Goal: Obtain resource: Download file/media

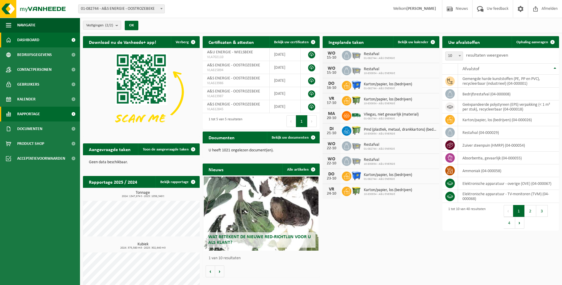
click at [44, 112] on link "Rapportage" at bounding box center [40, 114] width 80 height 15
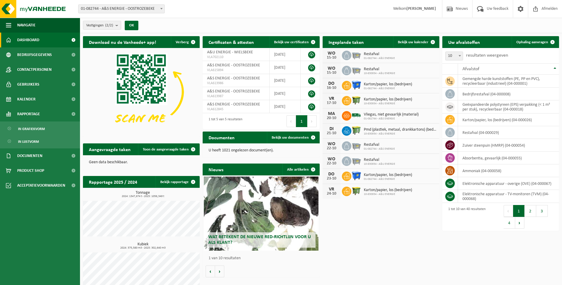
click at [118, 9] on span "01-082744 - A&S ENERGIE - OOSTROZEBEKE" at bounding box center [122, 9] width 86 height 8
select select "88506"
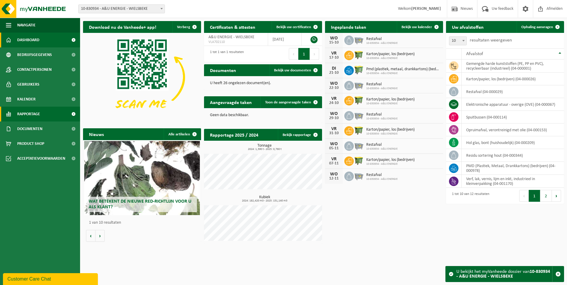
click at [35, 109] on span "Rapportage" at bounding box center [28, 114] width 23 height 15
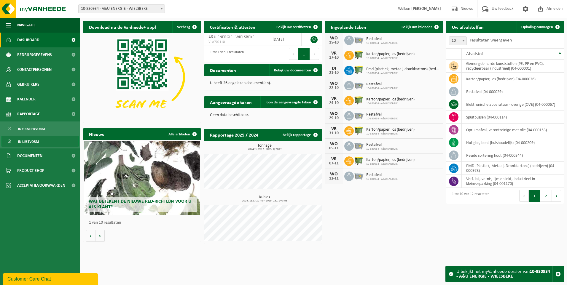
click at [30, 141] on span "In lijstvorm" at bounding box center [28, 141] width 21 height 11
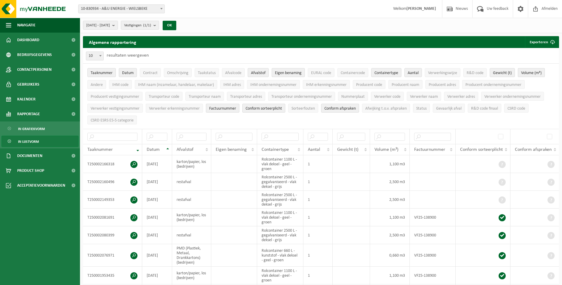
click at [528, 71] on span "Volume (m³)" at bounding box center [531, 73] width 20 height 4
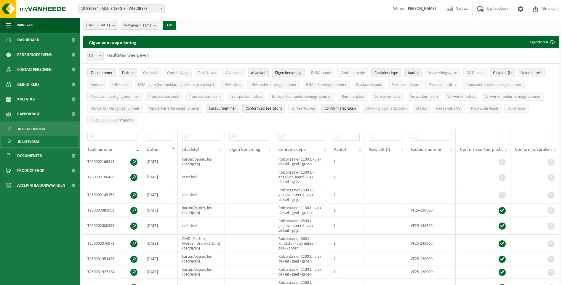
click at [528, 71] on span "Volume (m³)" at bounding box center [531, 73] width 20 height 4
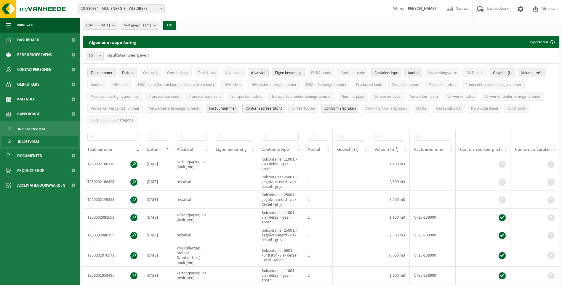
click at [528, 71] on span "Volume (m³)" at bounding box center [531, 73] width 20 height 4
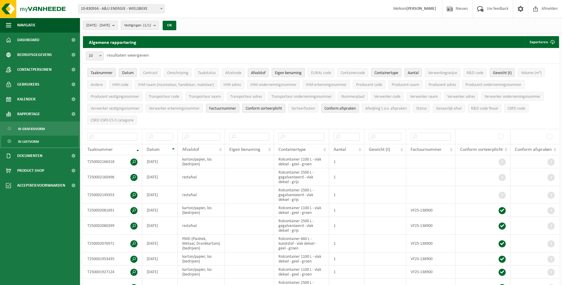
click at [281, 71] on span "Eigen benaming" at bounding box center [288, 73] width 27 height 4
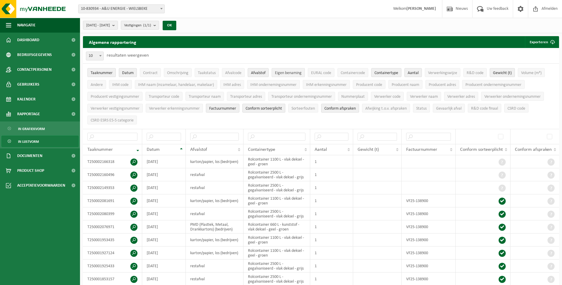
click at [281, 71] on span "Eigen benaming" at bounding box center [288, 73] width 27 height 4
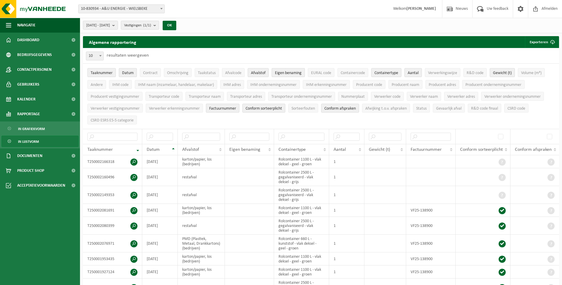
click at [281, 71] on span "Eigen benaming" at bounding box center [288, 73] width 27 height 4
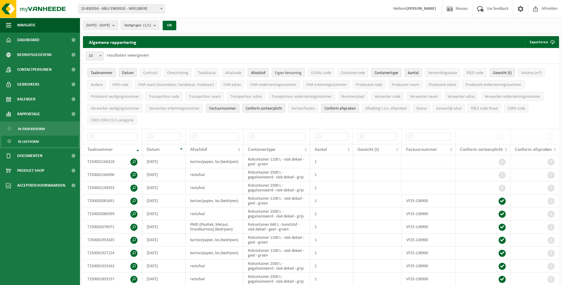
click at [290, 69] on button "Eigen benaming" at bounding box center [288, 72] width 33 height 9
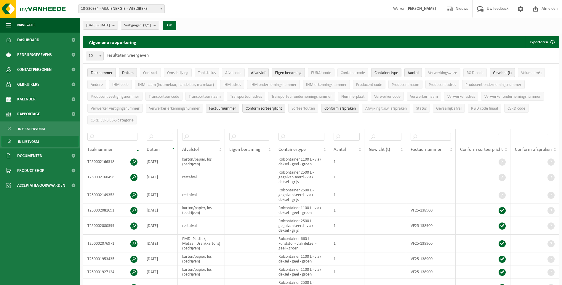
click at [290, 69] on button "Eigen benaming" at bounding box center [288, 72] width 33 height 9
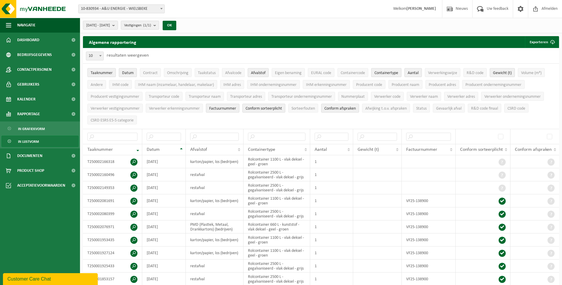
click at [381, 75] on span "Containertype" at bounding box center [387, 73] width 24 height 4
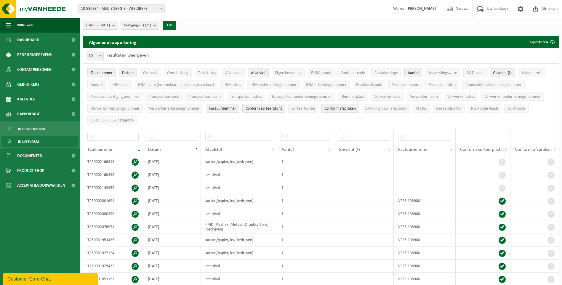
click at [416, 71] on span "Aantal" at bounding box center [413, 73] width 11 height 4
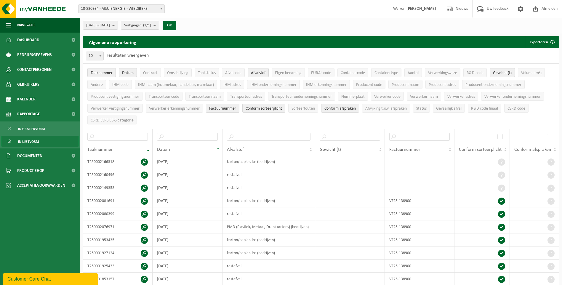
click at [236, 107] on span "Factuurnummer" at bounding box center [222, 108] width 27 height 4
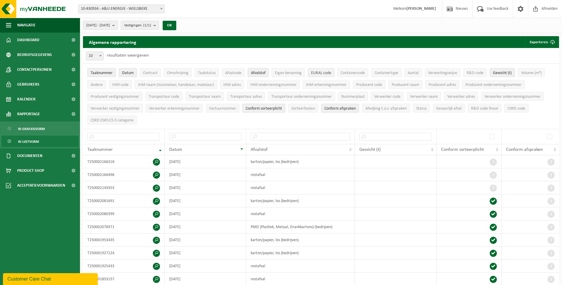
click at [330, 72] on span "EURAL code" at bounding box center [321, 73] width 20 height 4
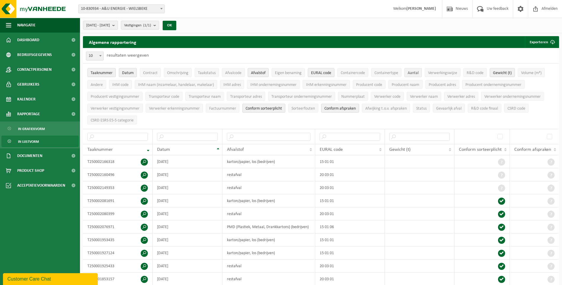
click at [419, 71] on span "Aantal" at bounding box center [413, 73] width 11 height 4
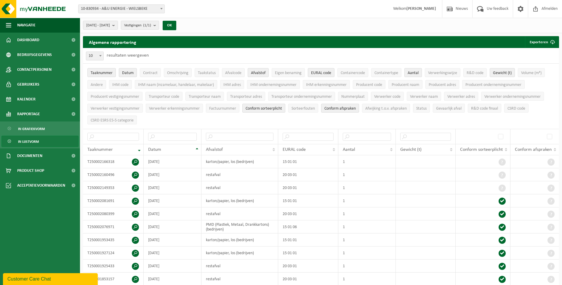
click at [419, 71] on span "Aantal" at bounding box center [413, 73] width 11 height 4
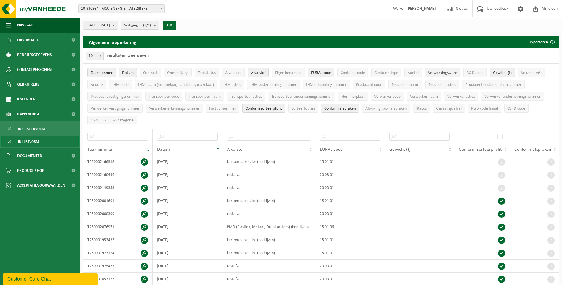
click at [433, 71] on span "Verwerkingswijze" at bounding box center [442, 73] width 29 height 4
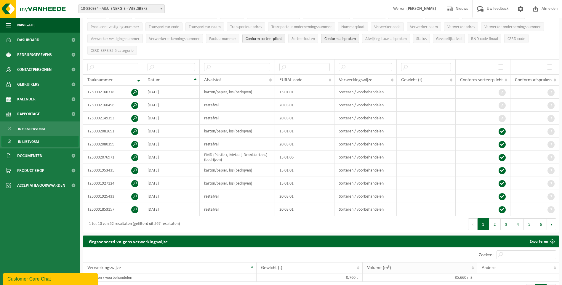
scroll to position [89, 0]
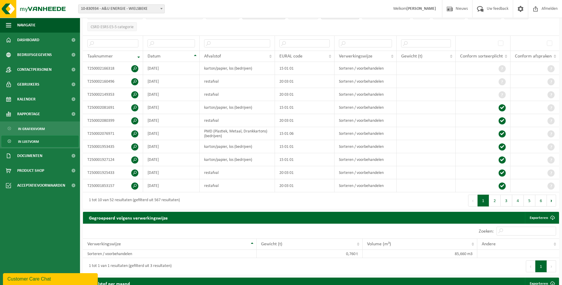
drag, startPoint x: 461, startPoint y: 285, endPoint x: 486, endPoint y: 280, distance: 25.7
click at [486, 280] on div "Afvalstof per maand Exporteren" at bounding box center [321, 284] width 476 height 12
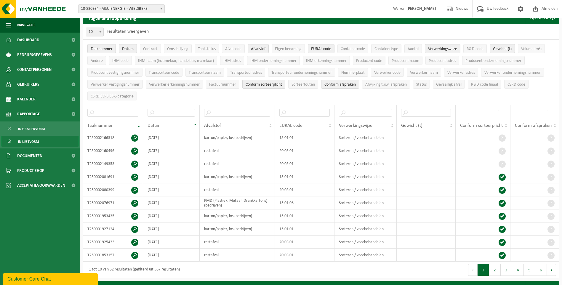
scroll to position [0, 0]
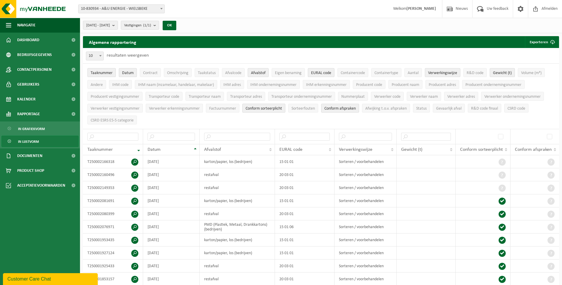
click at [265, 107] on span "Conform sorteerplicht" at bounding box center [264, 108] width 36 height 4
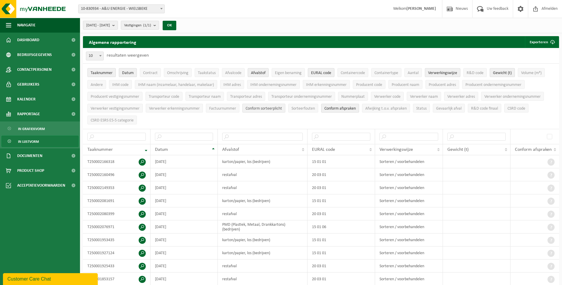
click at [265, 107] on span "Conform sorteerplicht" at bounding box center [264, 108] width 36 height 4
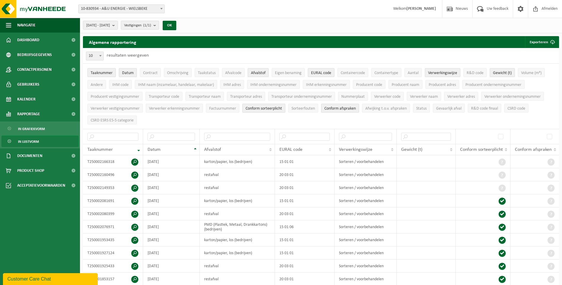
click at [265, 107] on span "Conform sorteerplicht" at bounding box center [264, 108] width 36 height 4
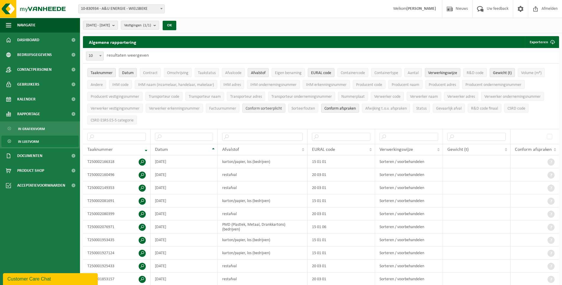
click at [278, 111] on button "Conform sorteerplicht" at bounding box center [263, 108] width 43 height 9
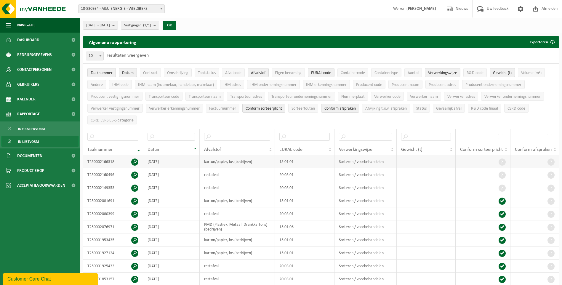
click at [503, 161] on span at bounding box center [502, 162] width 7 height 7
click at [282, 87] on span "IHM ondernemingsnummer" at bounding box center [273, 85] width 46 height 4
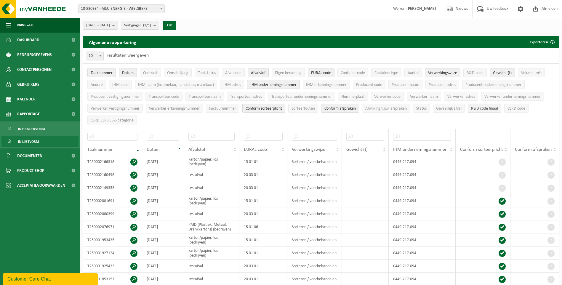
click at [476, 110] on span "R&D code finaal" at bounding box center [484, 108] width 27 height 4
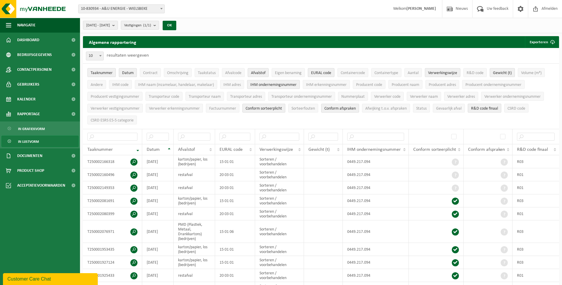
click at [476, 110] on span "R&D code finaal" at bounding box center [484, 108] width 27 height 4
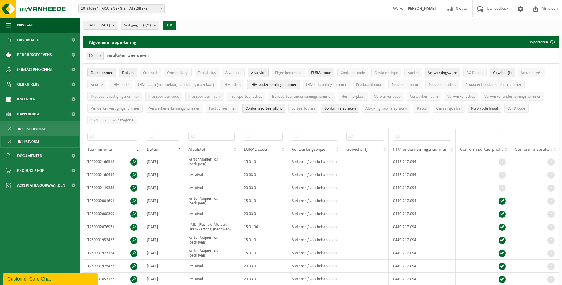
click at [476, 110] on span "R&D code finaal" at bounding box center [484, 108] width 27 height 4
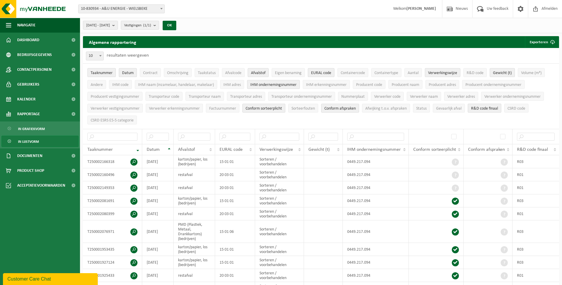
click at [476, 110] on span "R&D code finaal" at bounding box center [484, 108] width 27 height 4
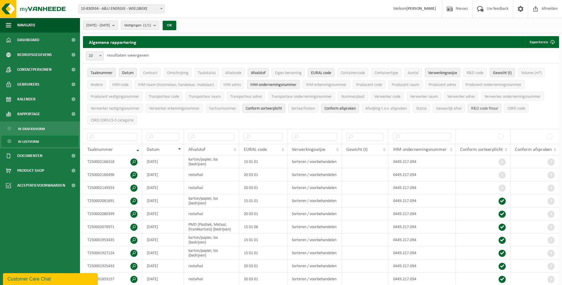
click at [476, 110] on span "R&D code finaal" at bounding box center [484, 108] width 27 height 4
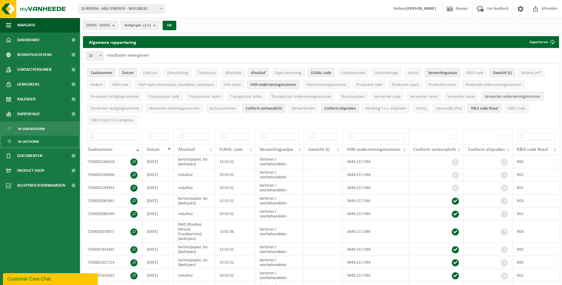
click at [500, 98] on span "Verwerker ondernemingsnummer" at bounding box center [513, 97] width 56 height 4
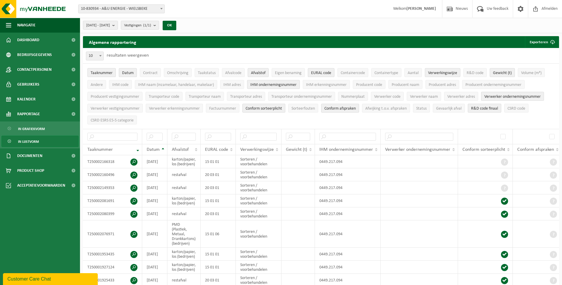
click at [496, 98] on span "Verwerker ondernemingsnummer" at bounding box center [513, 97] width 56 height 4
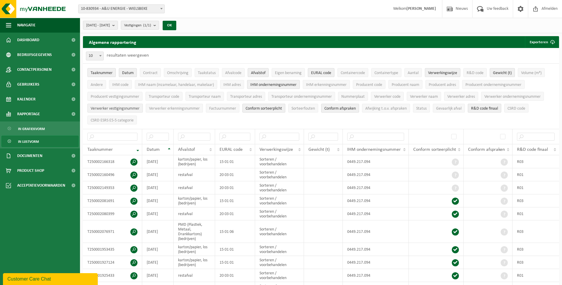
click at [123, 108] on span "Verwerker vestigingsnummer" at bounding box center [115, 108] width 49 height 4
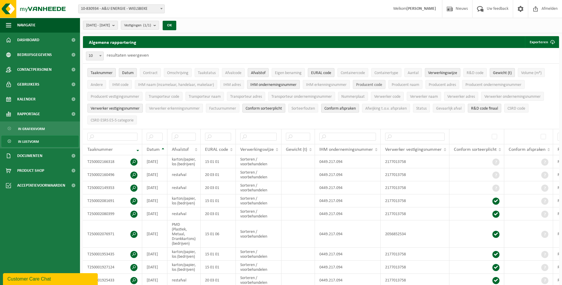
click at [378, 83] on span "Producent code" at bounding box center [369, 85] width 26 height 4
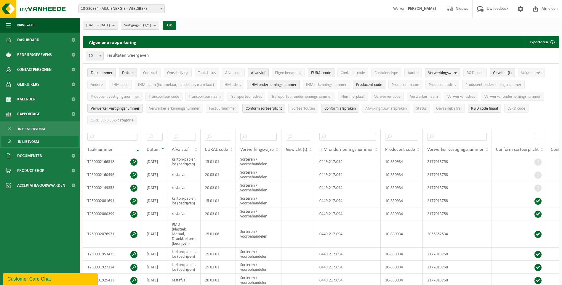
click at [378, 83] on span "Producent code" at bounding box center [369, 85] width 26 height 4
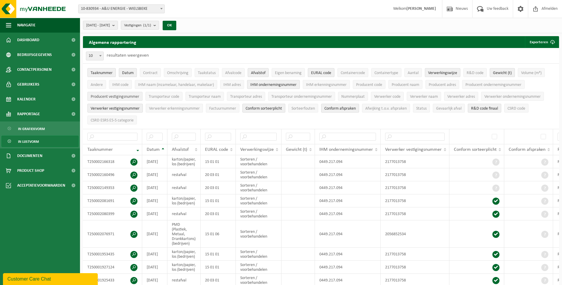
click at [135, 96] on span "Producent vestigingsnummer" at bounding box center [115, 97] width 49 height 4
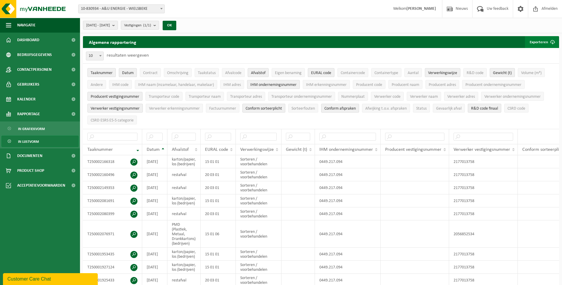
click at [536, 41] on button "Exporteren" at bounding box center [541, 42] width 33 height 12
click at [540, 52] on link "Enkel mijn selectie" at bounding box center [532, 54] width 54 height 12
click at [382, 96] on span "Verwerker code" at bounding box center [387, 97] width 26 height 4
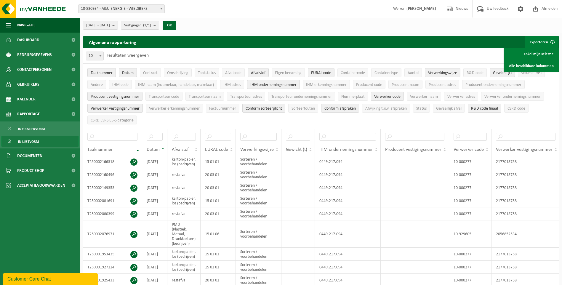
click at [382, 96] on span "Verwerker code" at bounding box center [387, 97] width 26 height 4
click at [412, 74] on span "Aantal" at bounding box center [413, 73] width 11 height 4
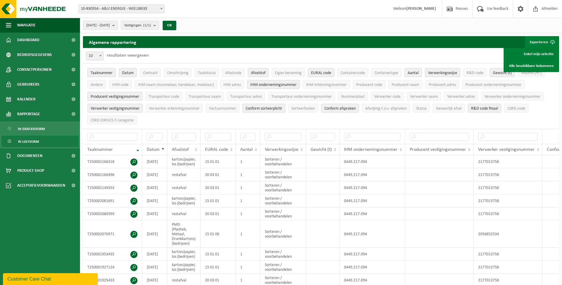
click at [412, 74] on span "Aantal" at bounding box center [413, 73] width 11 height 4
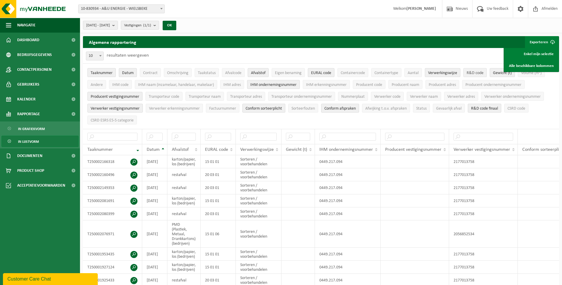
click at [483, 75] on span "R&D code" at bounding box center [475, 73] width 17 height 4
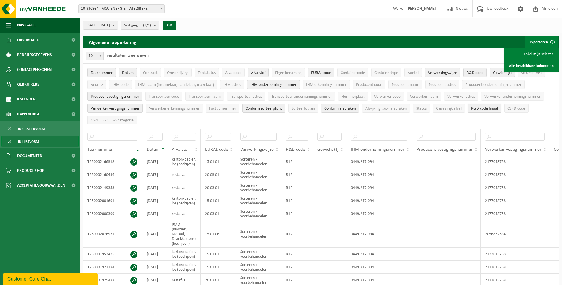
click at [488, 111] on button "R&D code finaal" at bounding box center [484, 108] width 33 height 9
click at [488, 110] on button "R&D code finaal" at bounding box center [484, 108] width 33 height 9
click at [487, 106] on span "R&D code finaal" at bounding box center [484, 108] width 27 height 4
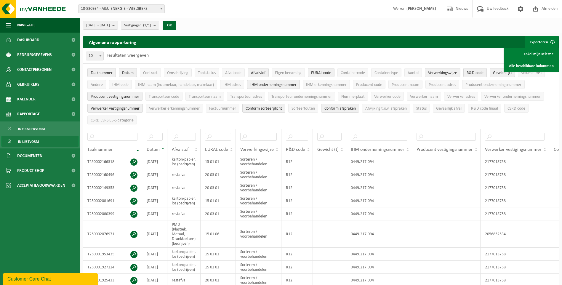
click at [476, 72] on span "R&D code" at bounding box center [475, 73] width 17 height 4
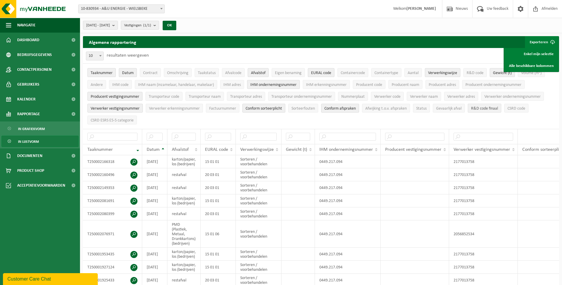
click at [485, 105] on button "R&D code finaal" at bounding box center [484, 108] width 33 height 9
click at [485, 106] on span "R&D code finaal" at bounding box center [484, 108] width 27 height 4
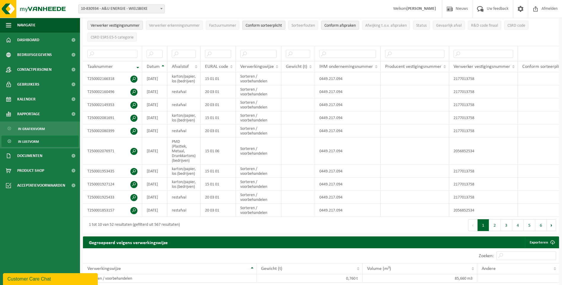
scroll to position [30, 0]
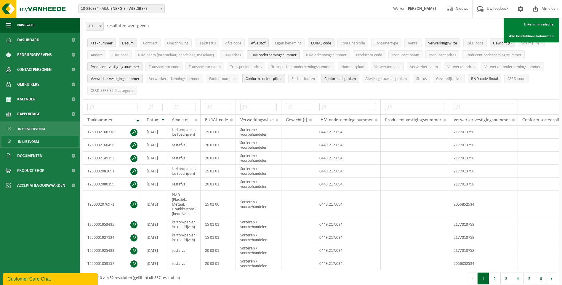
click at [495, 77] on span "R&D code finaal" at bounding box center [484, 79] width 27 height 4
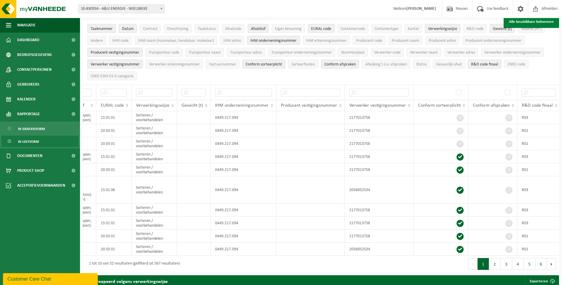
scroll to position [0, 0]
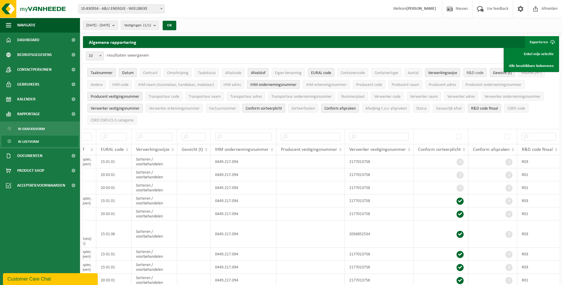
click at [467, 71] on button "R&D code" at bounding box center [475, 72] width 23 height 9
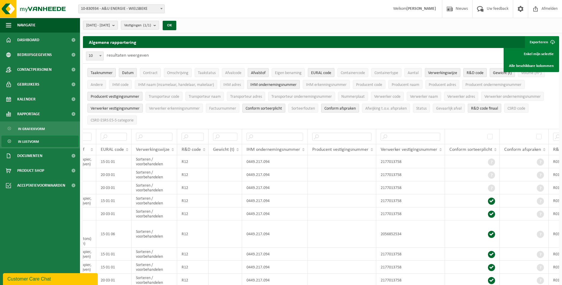
click at [198, 150] on span "R&D code" at bounding box center [191, 149] width 19 height 5
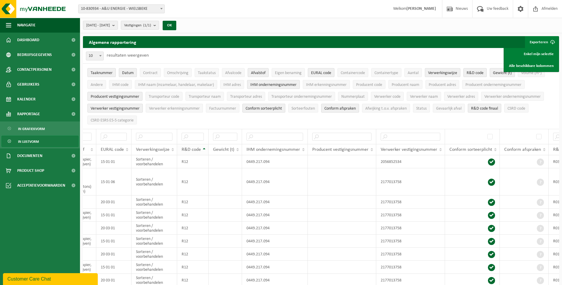
click at [198, 150] on span "R&D code" at bounding box center [191, 149] width 19 height 5
click at [334, 108] on span "Conform afspraken" at bounding box center [340, 108] width 31 height 4
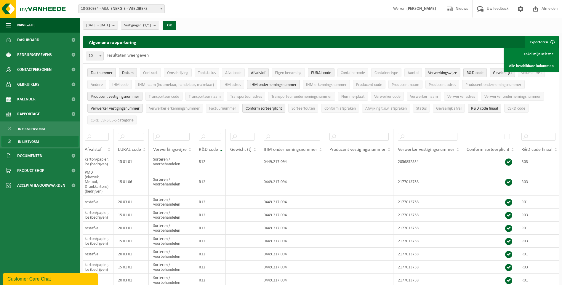
click at [276, 108] on span "Conform sorteerplicht" at bounding box center [264, 108] width 36 height 4
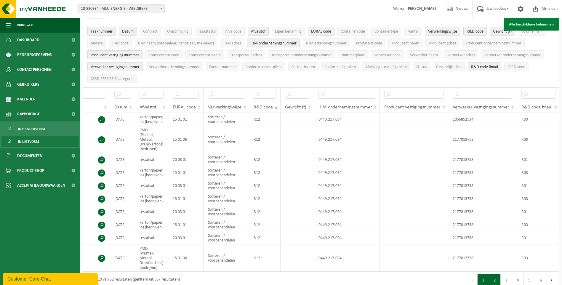
scroll to position [0, 0]
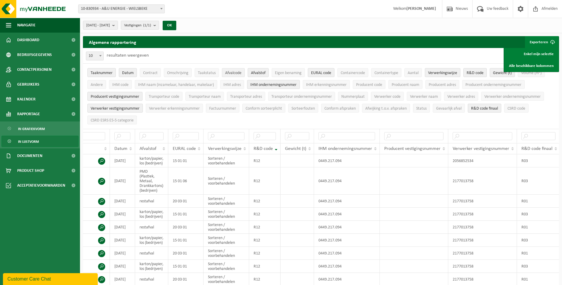
click at [228, 74] on span "Afvalcode" at bounding box center [233, 73] width 16 height 4
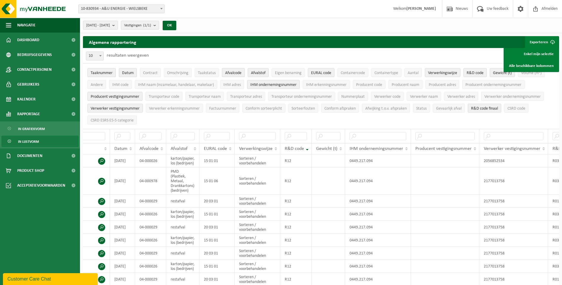
click at [228, 74] on span "Afvalcode" at bounding box center [233, 73] width 16 height 4
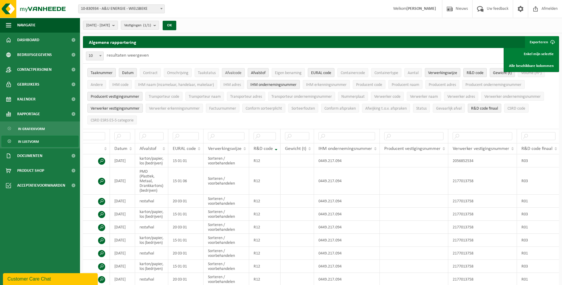
click at [228, 74] on span "Afvalcode" at bounding box center [233, 73] width 16 height 4
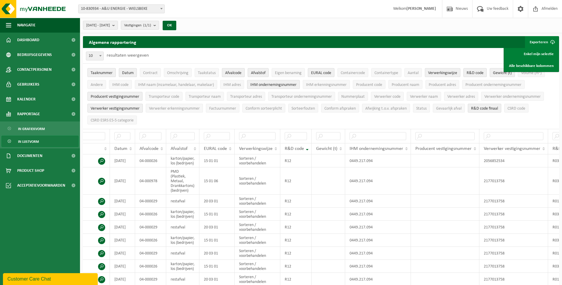
click at [228, 74] on span "Afvalcode" at bounding box center [233, 73] width 16 height 4
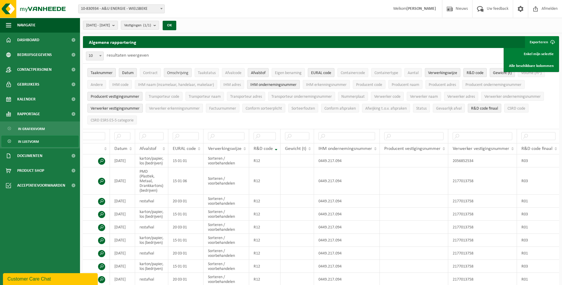
click at [182, 74] on span "Omschrijving" at bounding box center [177, 73] width 21 height 4
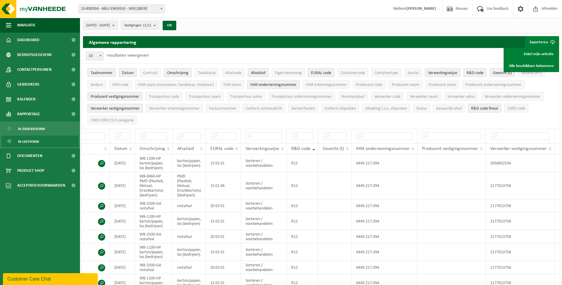
click at [182, 74] on span "Omschrijving" at bounding box center [177, 73] width 21 height 4
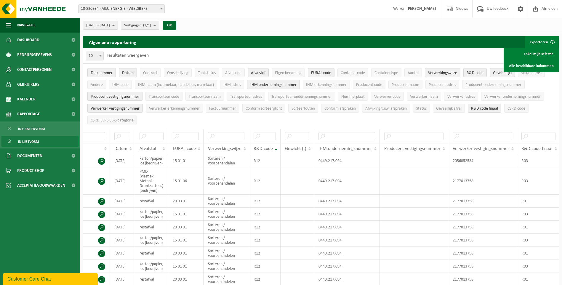
click at [98, 72] on span "Taaknummer" at bounding box center [102, 73] width 22 height 4
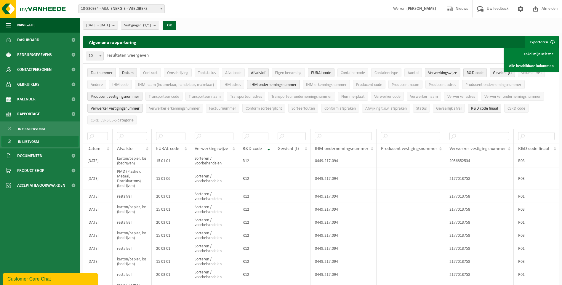
click at [98, 72] on span "Taaknummer" at bounding box center [102, 73] width 22 height 4
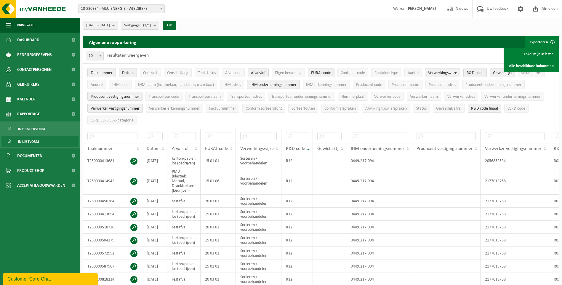
click at [98, 72] on span "Taaknummer" at bounding box center [102, 73] width 22 height 4
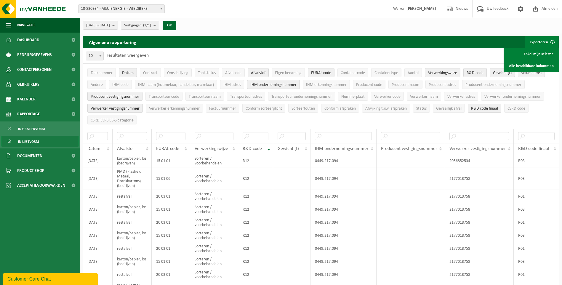
click at [526, 75] on span "Volume (m³)" at bounding box center [531, 73] width 20 height 4
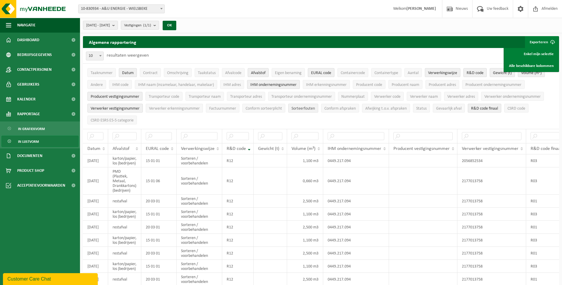
click at [306, 104] on button "Sorteerfouten" at bounding box center [303, 108] width 30 height 9
click at [315, 106] on span "Sorteerfouten" at bounding box center [303, 108] width 23 height 4
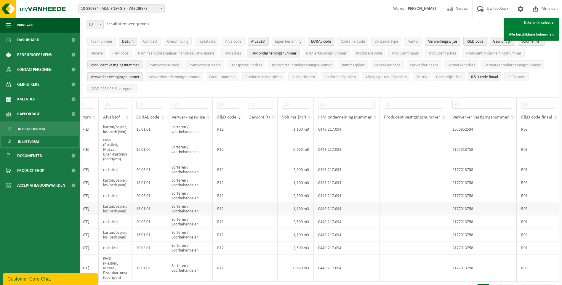
scroll to position [30, 0]
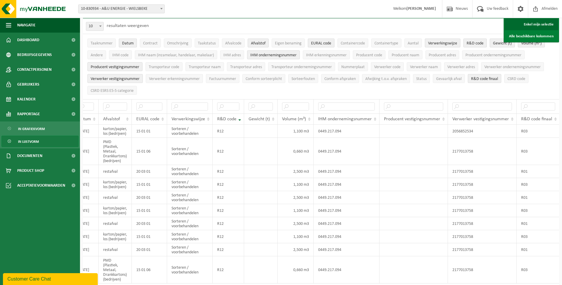
click at [538, 26] on link "Enkel mijn selectie" at bounding box center [532, 24] width 54 height 12
